Goal: Task Accomplishment & Management: Complete application form

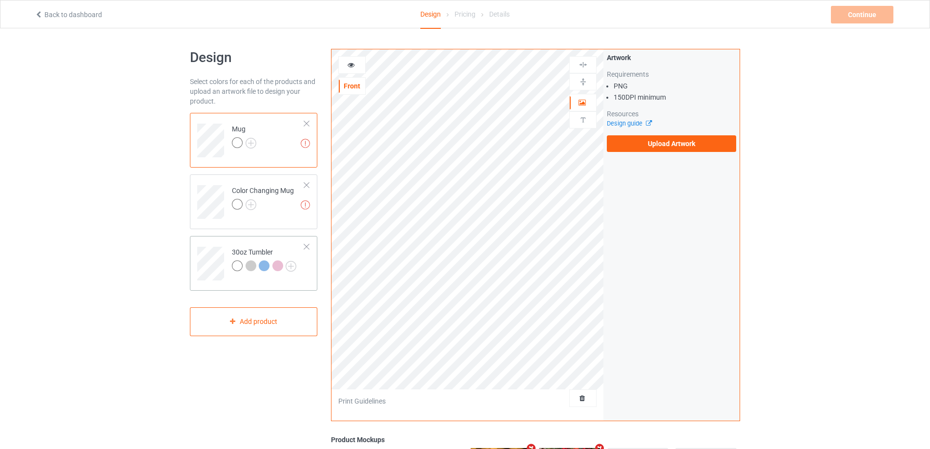
click at [206, 245] on td at bounding box center [211, 260] width 29 height 41
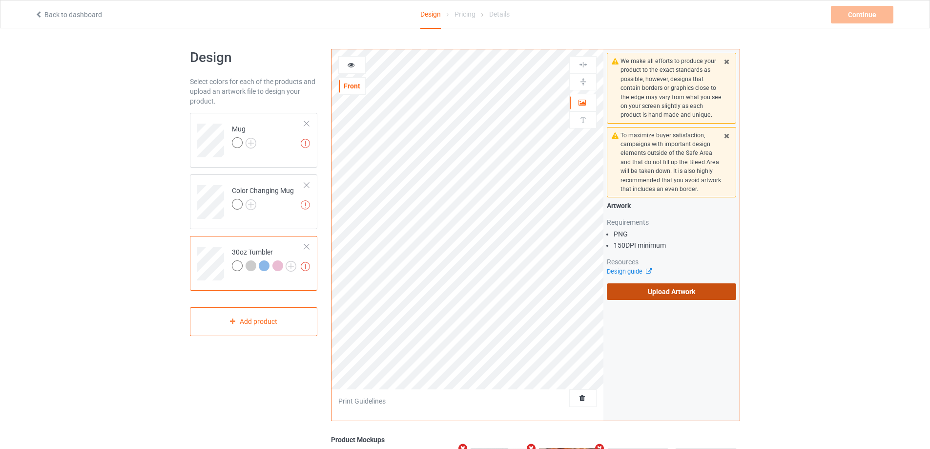
click at [635, 289] on label "Upload Artwork" at bounding box center [671, 291] width 129 height 17
click at [0, 0] on input "Upload Artwork" at bounding box center [0, 0] width 0 height 0
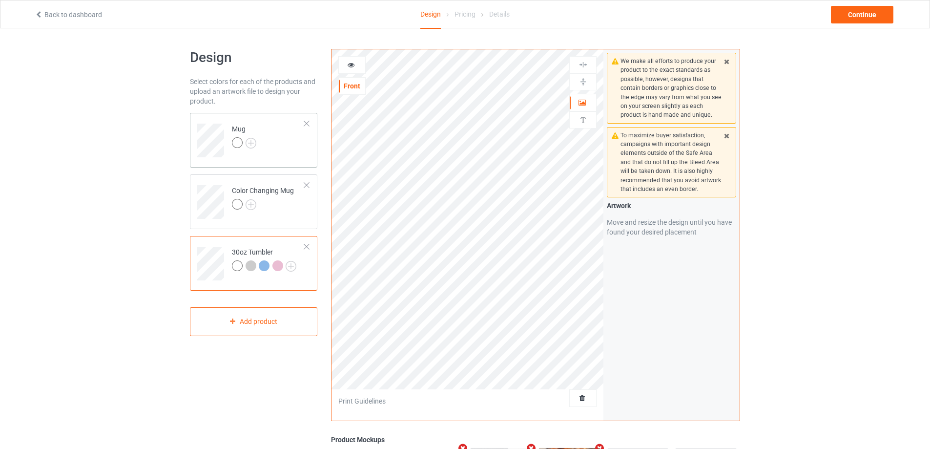
click at [277, 144] on td "Mug" at bounding box center [269, 137] width 84 height 41
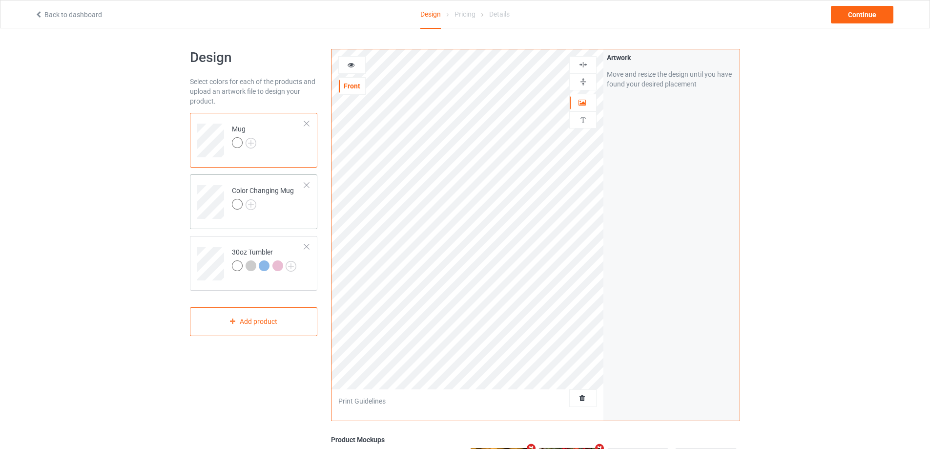
drag, startPoint x: 321, startPoint y: 158, endPoint x: 296, endPoint y: 189, distance: 39.6
click at [302, 208] on td "Color Changing Mug" at bounding box center [269, 198] width 84 height 41
click at [286, 143] on td "Mug" at bounding box center [269, 137] width 84 height 41
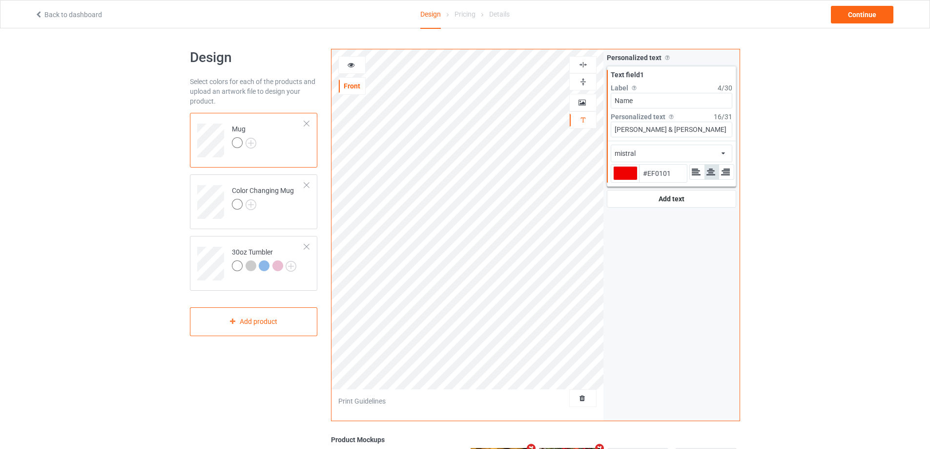
type input "#ef0101"
click at [352, 63] on icon at bounding box center [351, 63] width 8 height 7
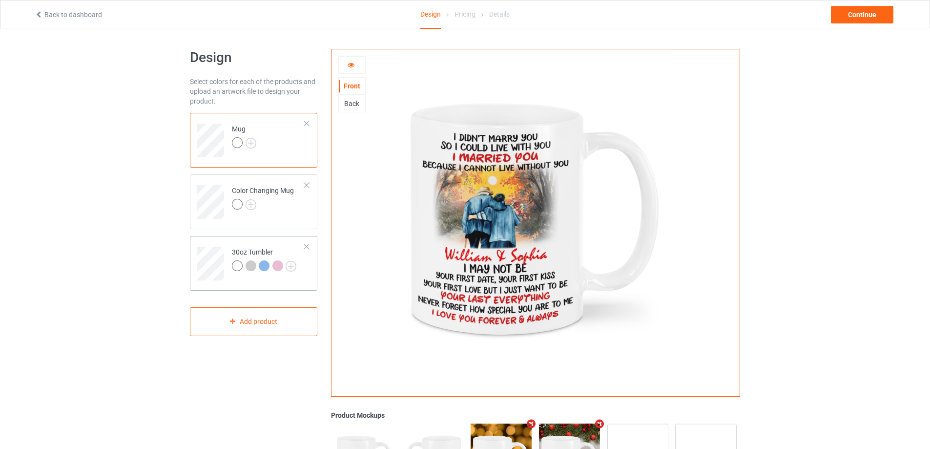
click at [252, 245] on td "30oz Tumbler" at bounding box center [269, 260] width 84 height 41
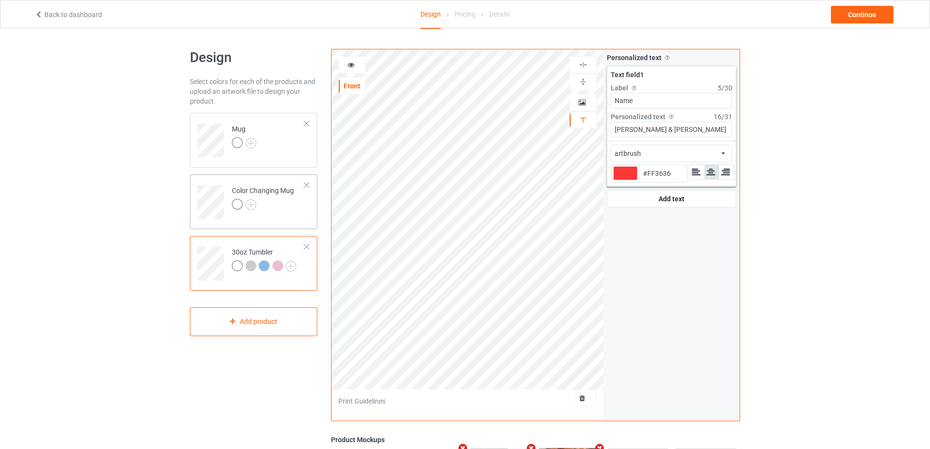
type input "#ff3636"
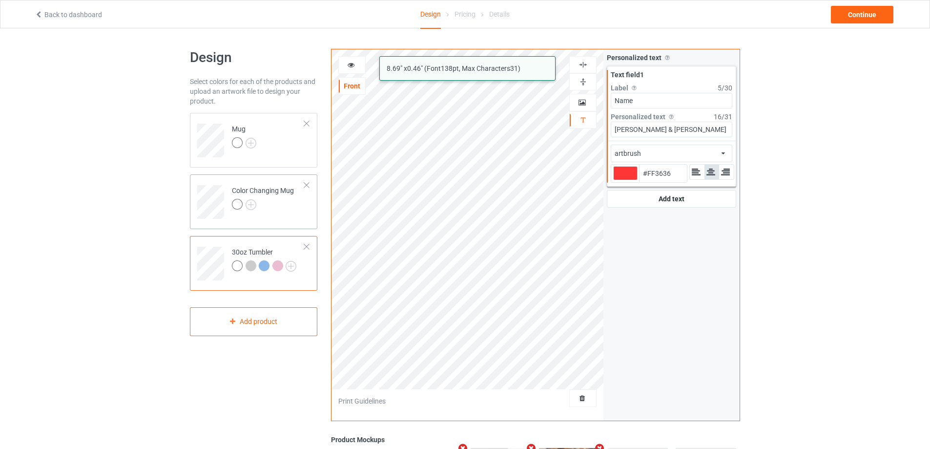
type input "#ff3636"
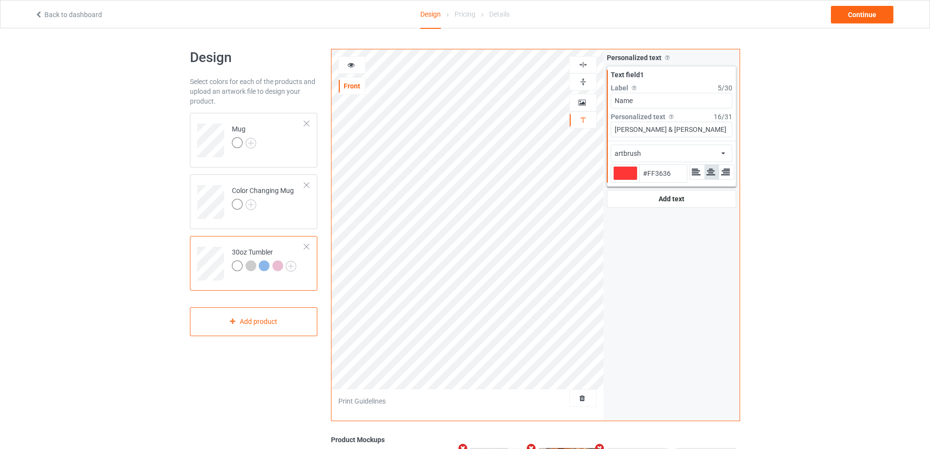
click at [352, 65] on icon at bounding box center [351, 63] width 8 height 7
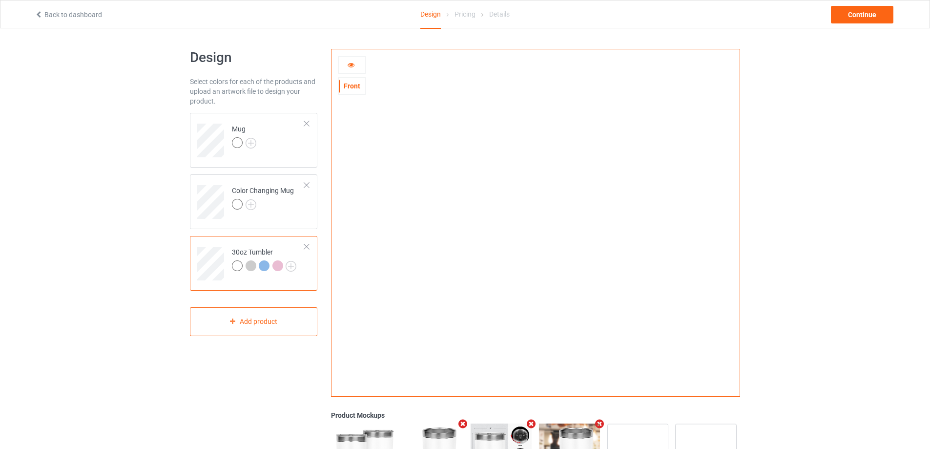
click at [351, 65] on icon at bounding box center [351, 63] width 8 height 7
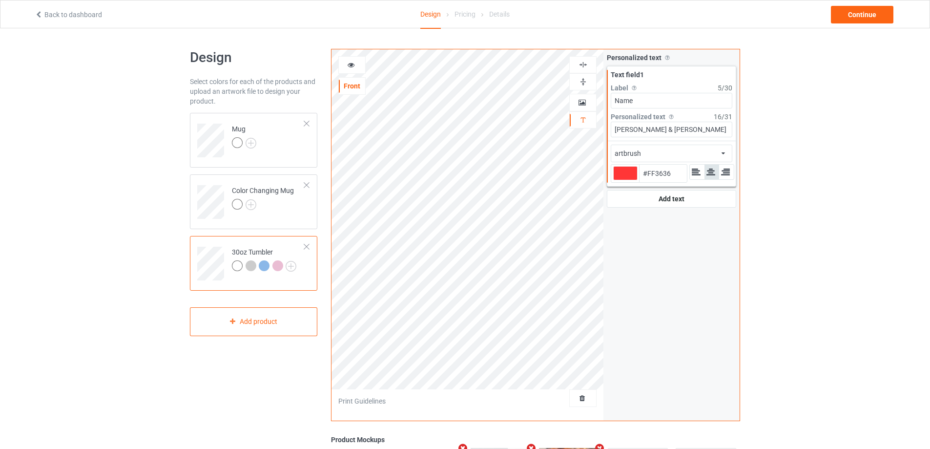
type input "#ff3636"
click at [351, 66] on icon at bounding box center [351, 63] width 8 height 7
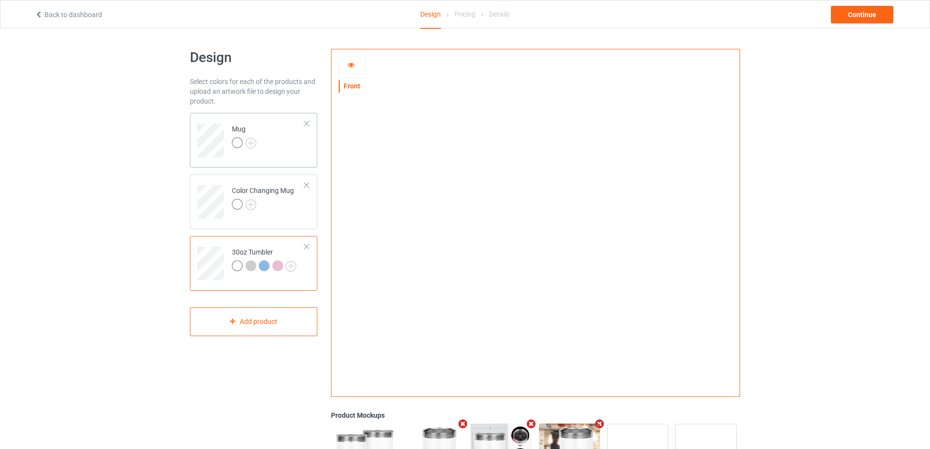
click at [291, 137] on td "Mug" at bounding box center [269, 137] width 84 height 41
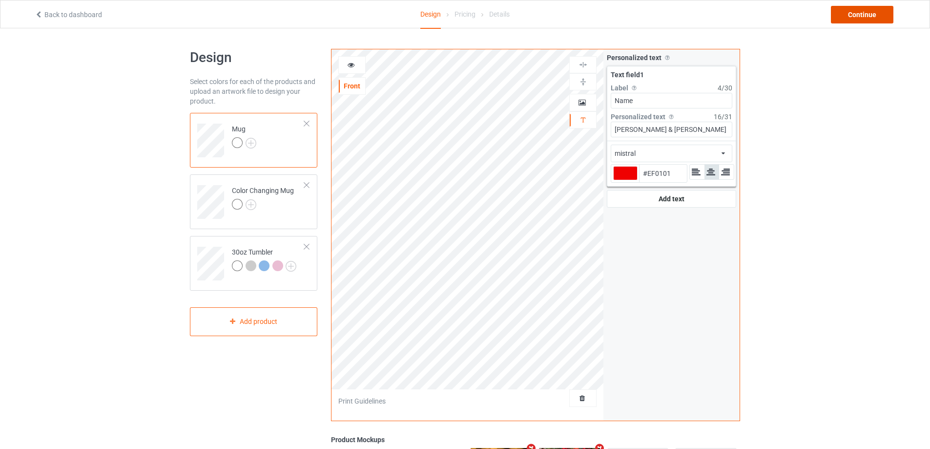
click at [856, 7] on div "Continue" at bounding box center [862, 15] width 63 height 18
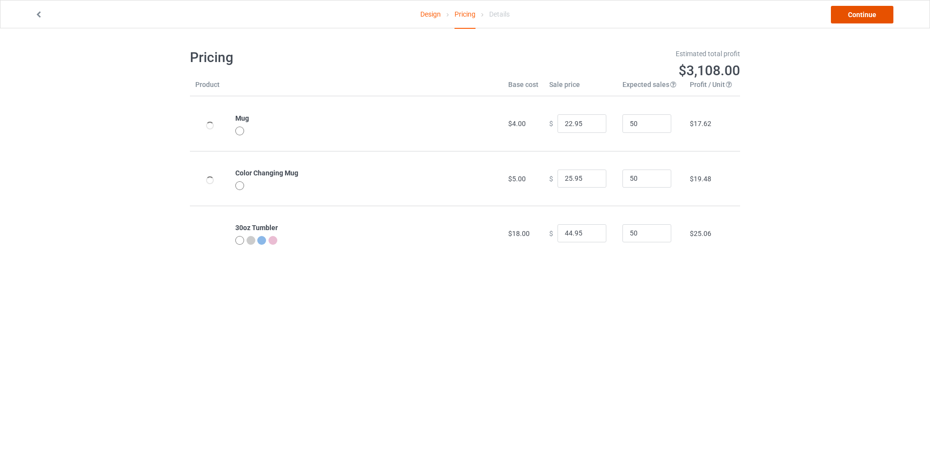
click at [859, 12] on link "Continue" at bounding box center [862, 15] width 63 height 18
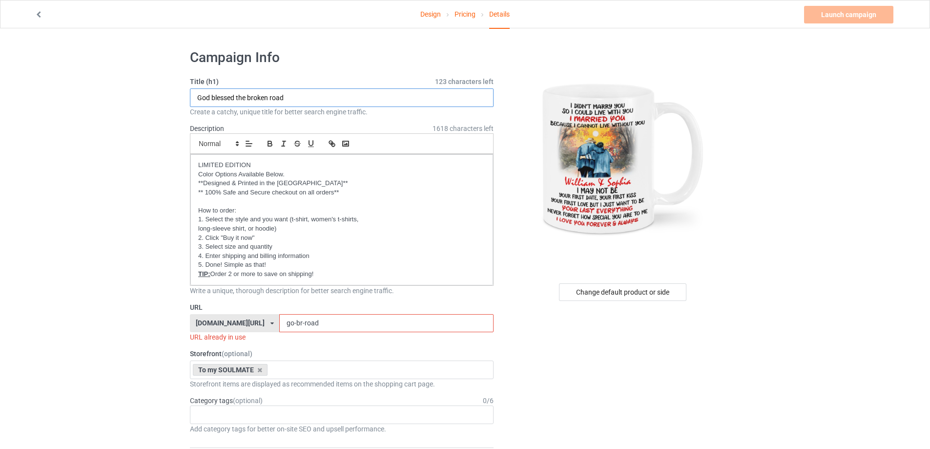
type input "I married you"
drag, startPoint x: 328, startPoint y: 323, endPoint x: 217, endPoint y: 318, distance: 111.0
click at [224, 321] on div "[DOMAIN_NAME][URL] [DOMAIN_NAME][URL] [DOMAIN_NAME][URL] [DOMAIN_NAME][URL] [DO…" at bounding box center [342, 323] width 304 height 19
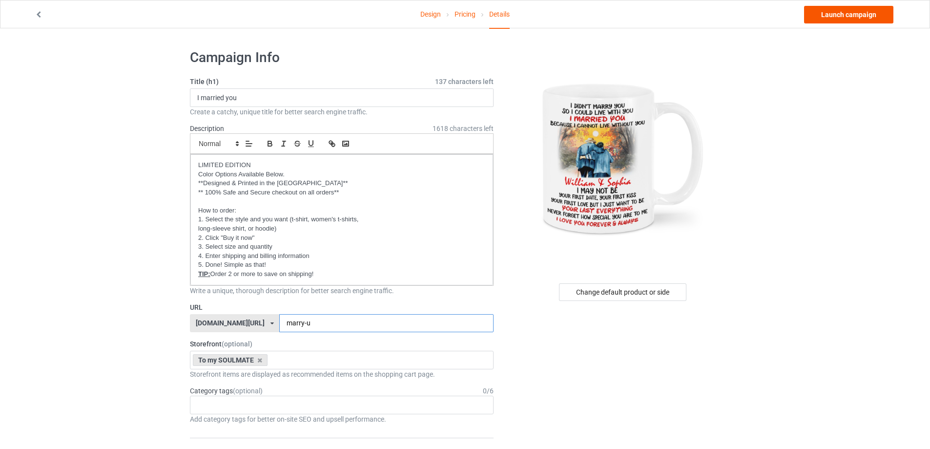
type input "marry-u"
click at [855, 12] on link "Launch campaign" at bounding box center [848, 15] width 89 height 18
